Goal: Task Accomplishment & Management: Use online tool/utility

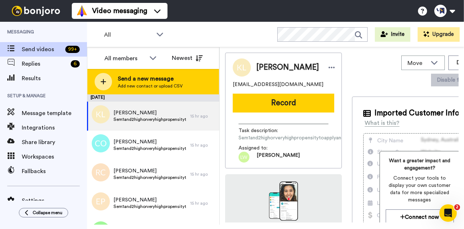
click at [153, 87] on span "Add new contact or upload CSV" at bounding box center [150, 86] width 65 height 6
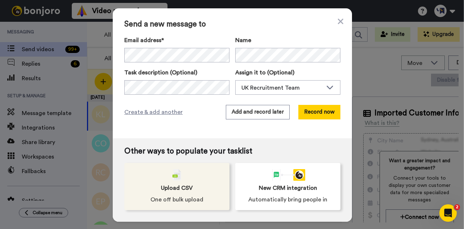
click at [184, 195] on span "One off bulk upload" at bounding box center [176, 199] width 53 height 9
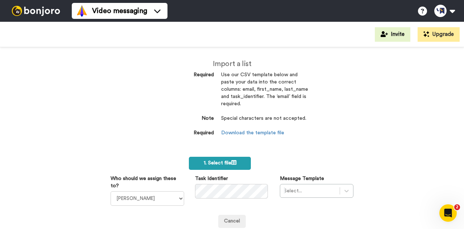
click at [211, 163] on span "1. Select file" at bounding box center [220, 162] width 33 height 5
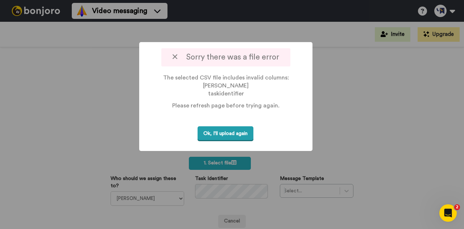
click at [248, 141] on button "Ok, I'll upload again" at bounding box center [226, 133] width 56 height 15
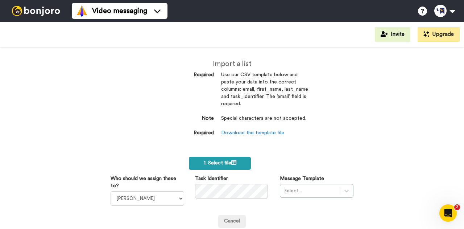
click at [210, 164] on span "1. Select file" at bounding box center [220, 162] width 33 height 5
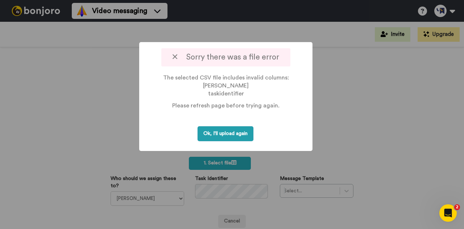
click at [239, 139] on button "Ok, I'll upload again" at bounding box center [226, 133] width 56 height 15
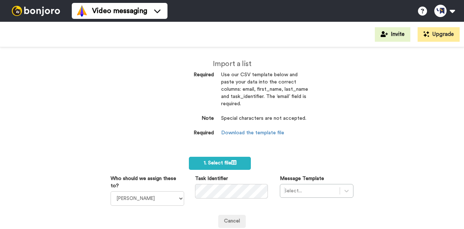
click at [231, 162] on icon at bounding box center [233, 162] width 5 height 5
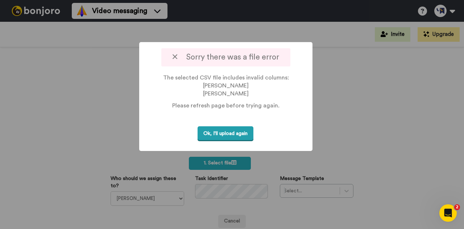
click at [232, 141] on button "Ok, I'll upload again" at bounding box center [226, 133] width 56 height 15
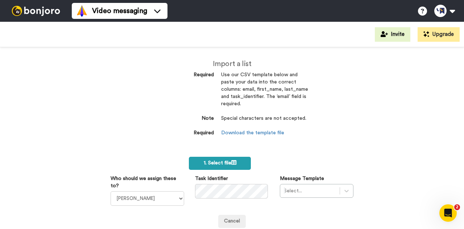
click at [238, 162] on label "1. Select file" at bounding box center [220, 163] width 62 height 13
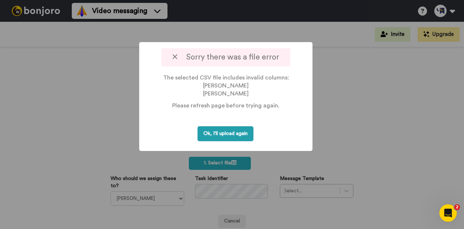
click at [248, 141] on button "Ok, I'll upload again" at bounding box center [226, 133] width 56 height 15
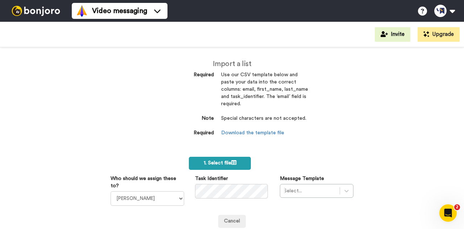
click at [232, 161] on icon at bounding box center [233, 162] width 5 height 5
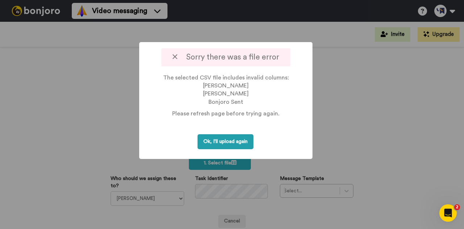
click at [236, 149] on button "Ok, I'll upload again" at bounding box center [226, 141] width 56 height 15
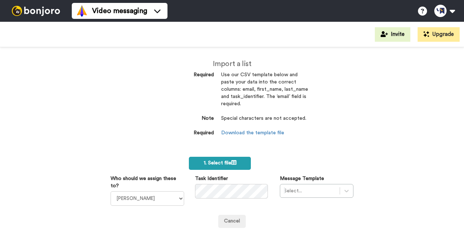
click at [231, 163] on icon at bounding box center [233, 162] width 5 height 5
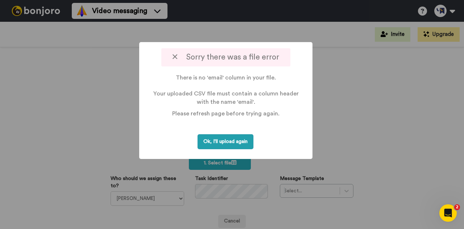
click at [245, 138] on button "Ok, I'll upload again" at bounding box center [226, 141] width 56 height 15
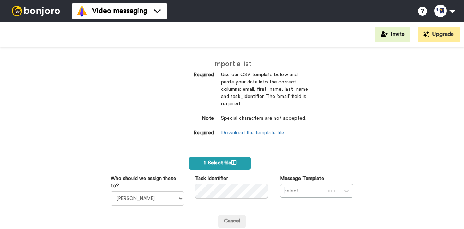
click at [221, 162] on span "1. Select file" at bounding box center [220, 162] width 33 height 5
